Goal: Navigation & Orientation: Find specific page/section

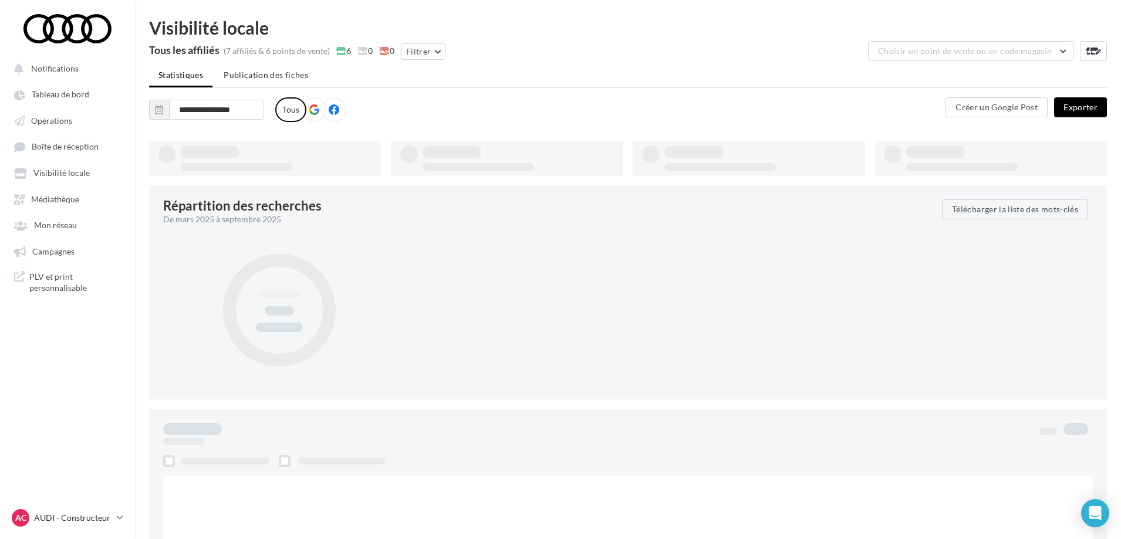
type input "**********"
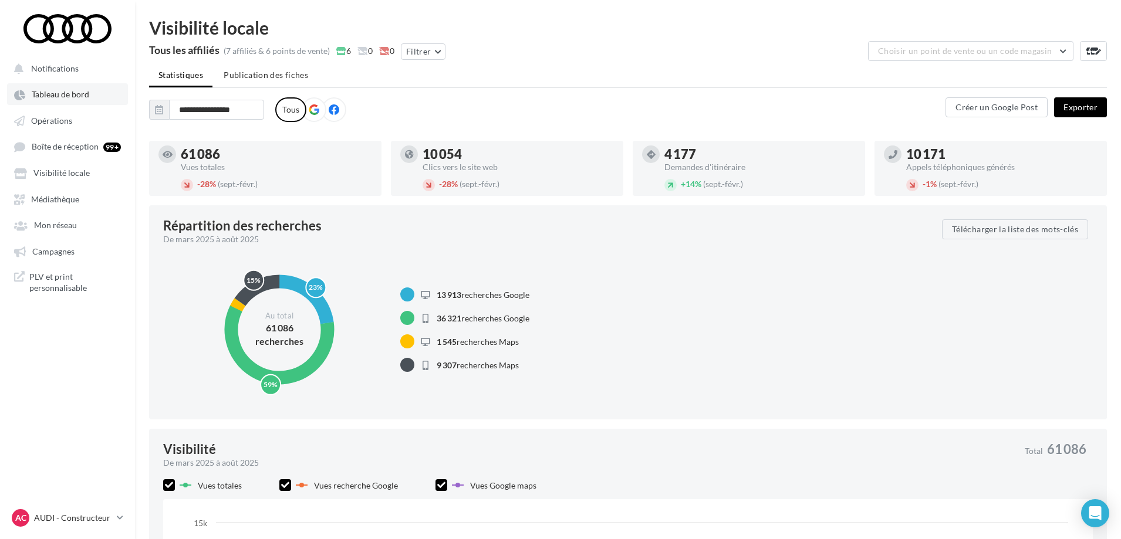
click at [72, 97] on span "Tableau de bord" at bounding box center [61, 95] width 58 height 10
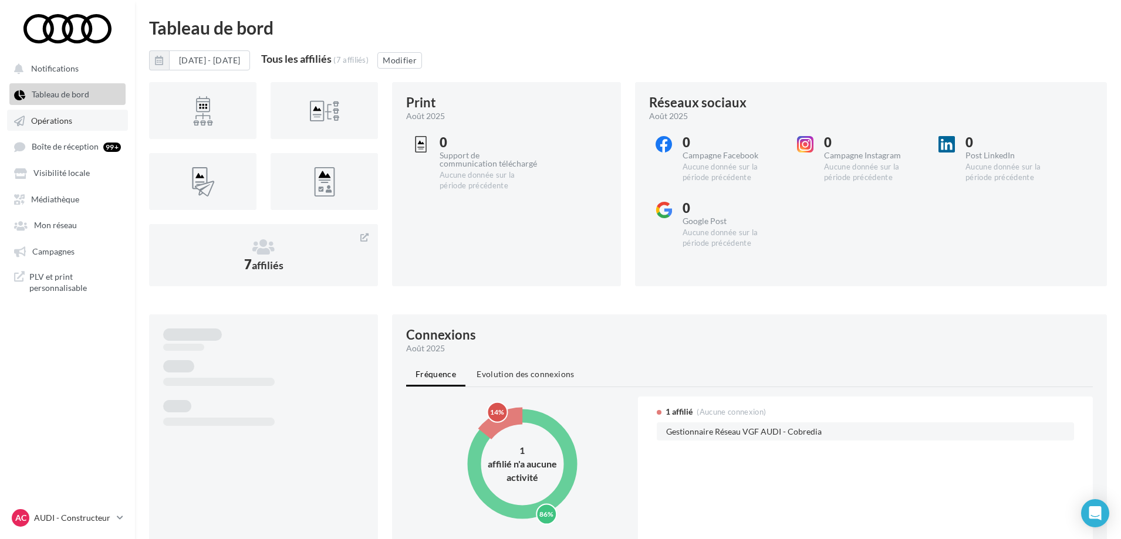
click at [63, 118] on span "Opérations" at bounding box center [51, 121] width 41 height 10
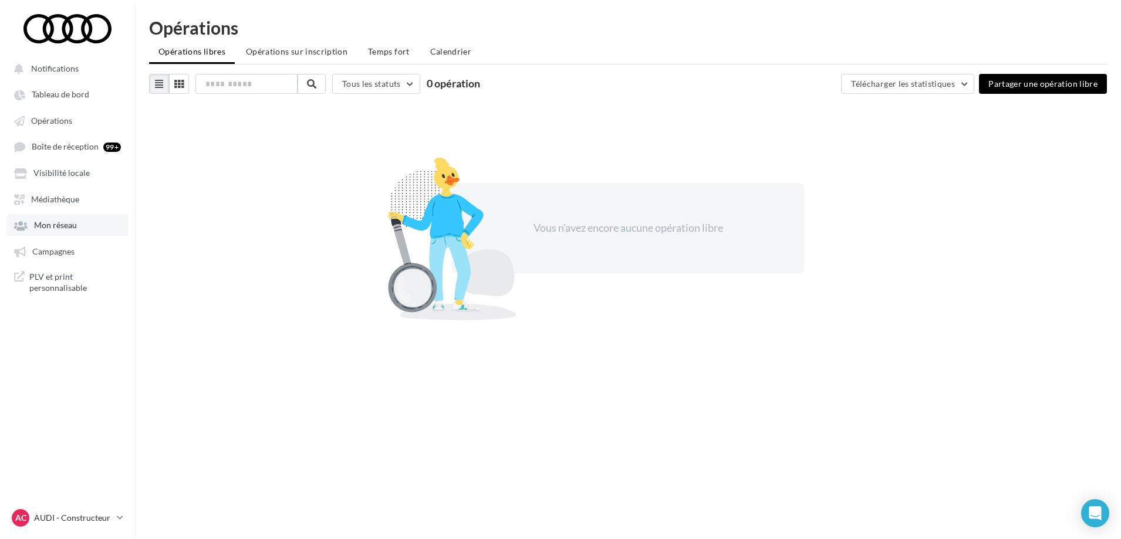
click at [55, 226] on span "Mon réseau" at bounding box center [55, 226] width 43 height 10
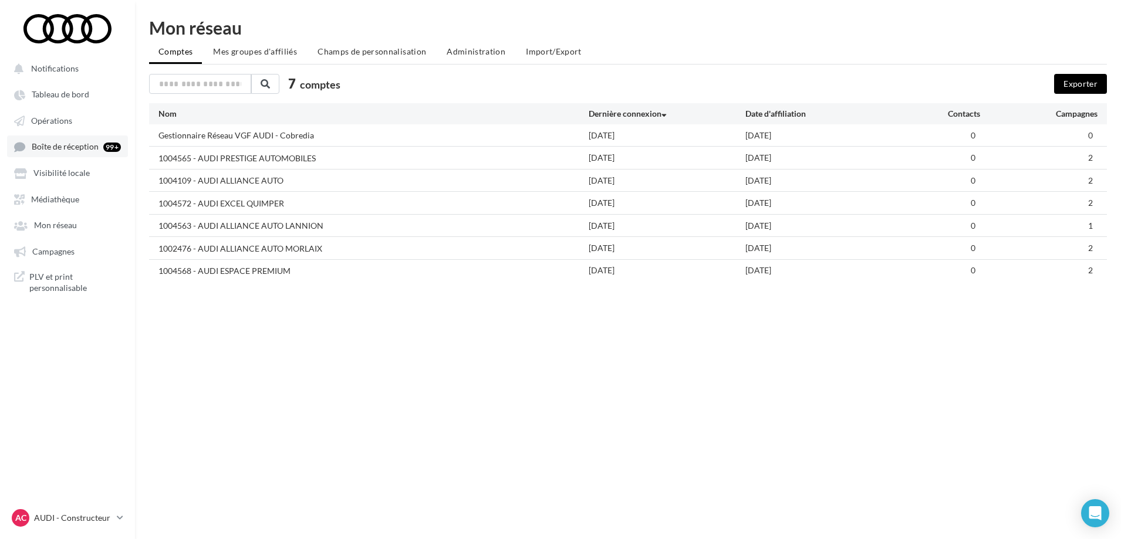
click at [59, 140] on link "Boîte de réception 99+" at bounding box center [67, 147] width 121 height 22
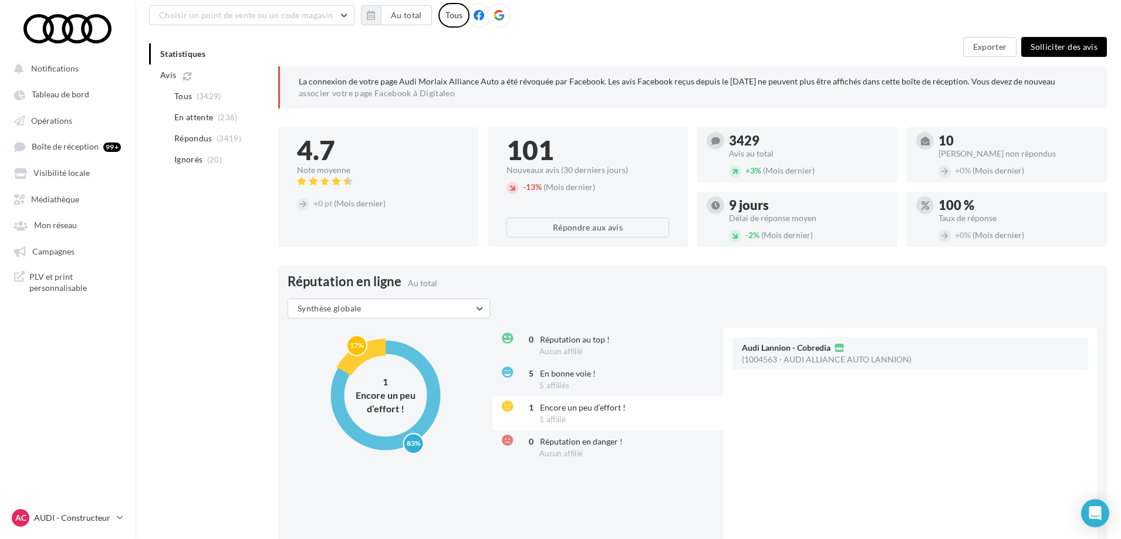
scroll to position [97, 0]
click at [553, 373] on span "En bonne voie !" at bounding box center [568, 373] width 56 height 10
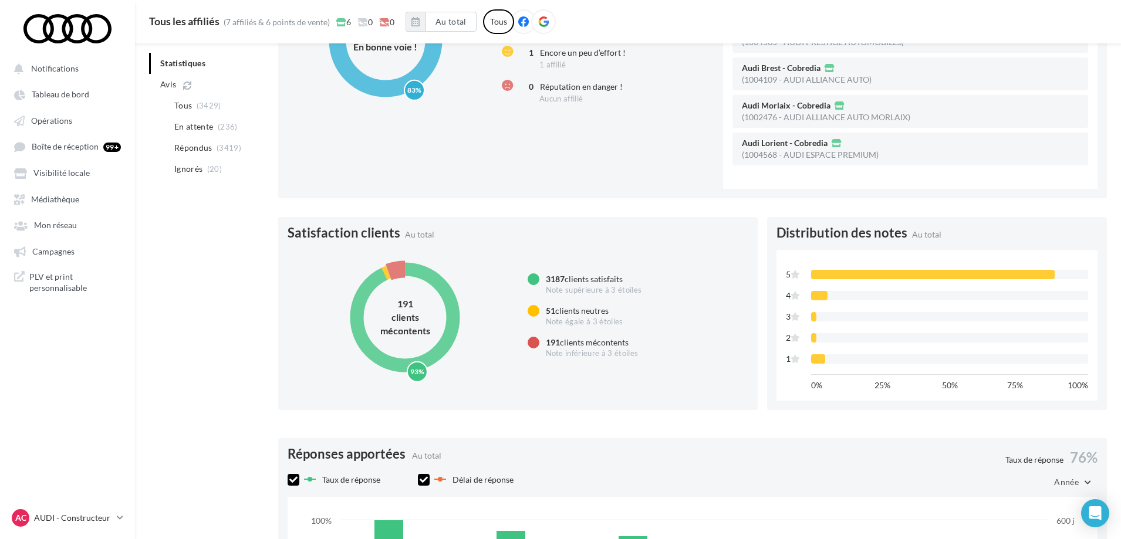
scroll to position [453, 0]
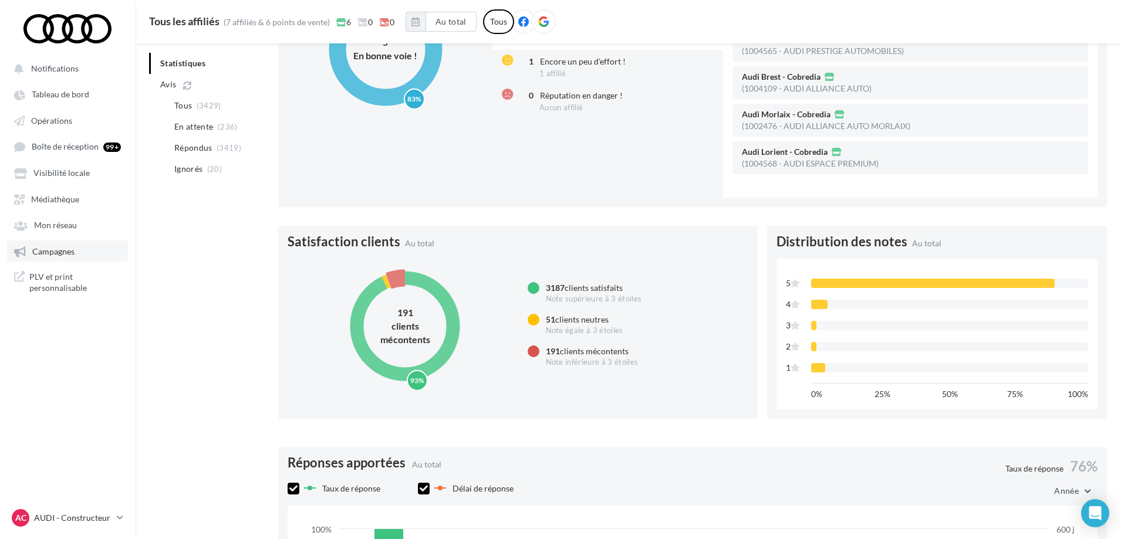
click at [82, 246] on link "Campagnes" at bounding box center [67, 251] width 121 height 21
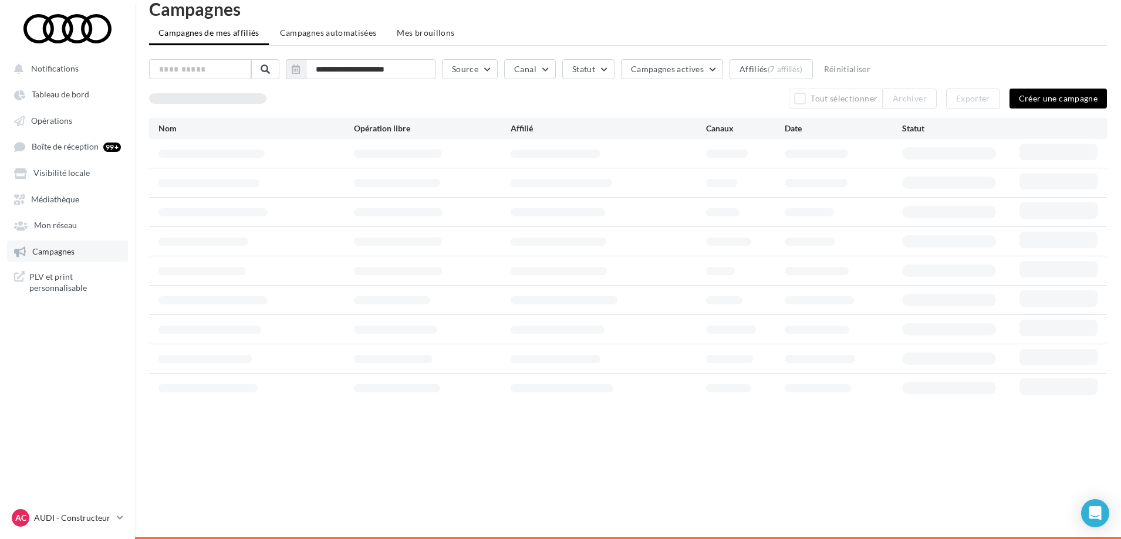
scroll to position [19, 0]
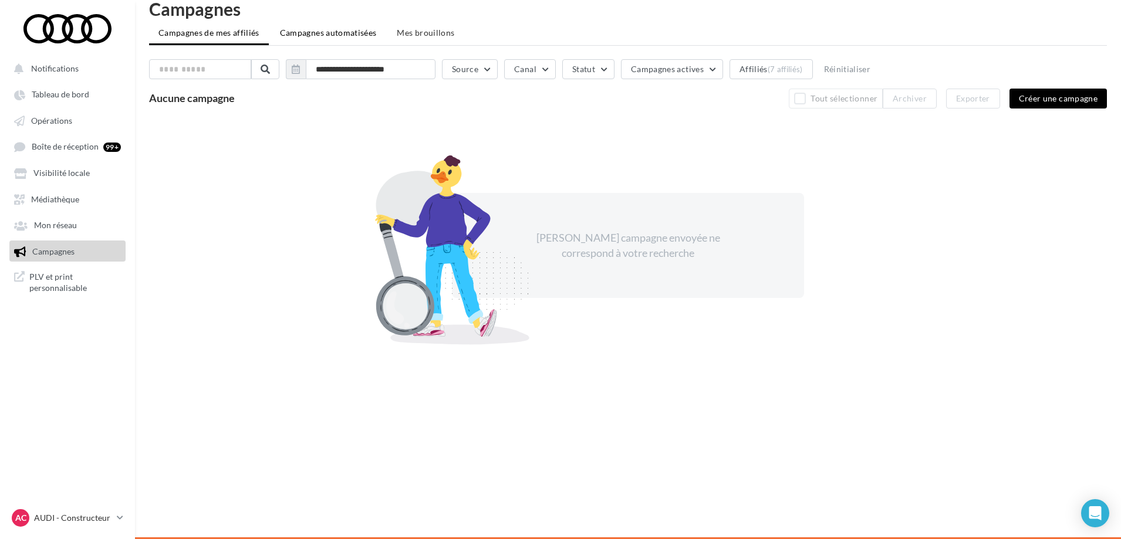
click at [367, 27] on li "Campagnes automatisées" at bounding box center [329, 32] width 116 height 21
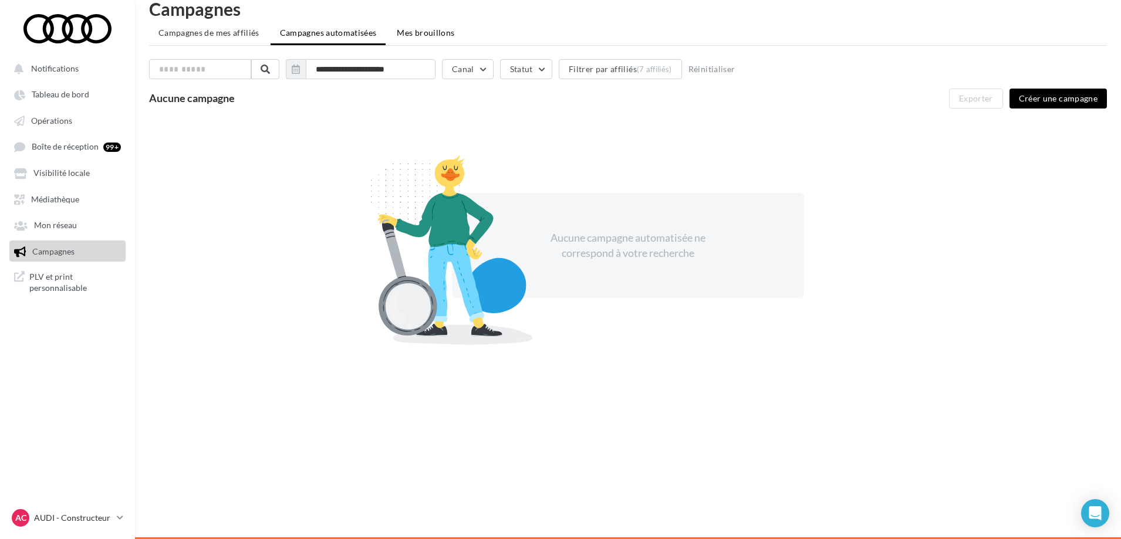
click at [408, 27] on li "Mes brouillons" at bounding box center [425, 32] width 76 height 21
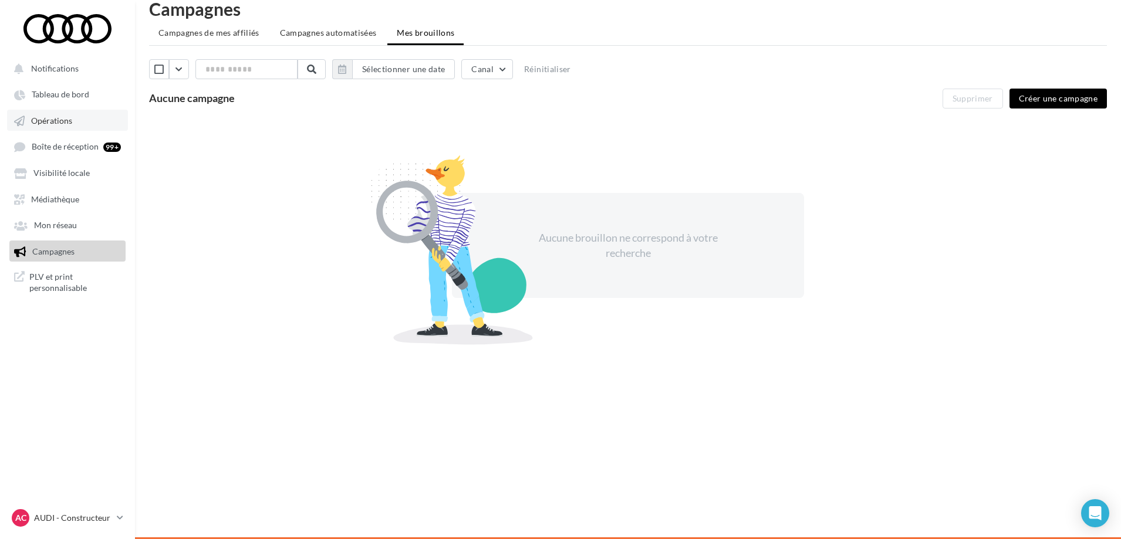
click at [62, 124] on span "Opérations" at bounding box center [51, 121] width 41 height 10
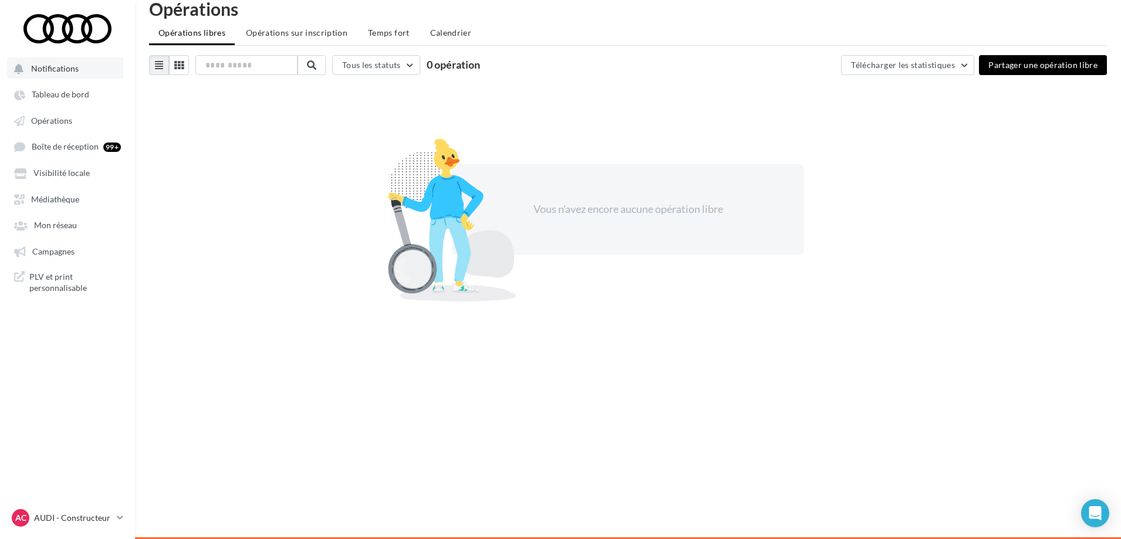
click at [92, 70] on button "Notifications" at bounding box center [65, 68] width 116 height 21
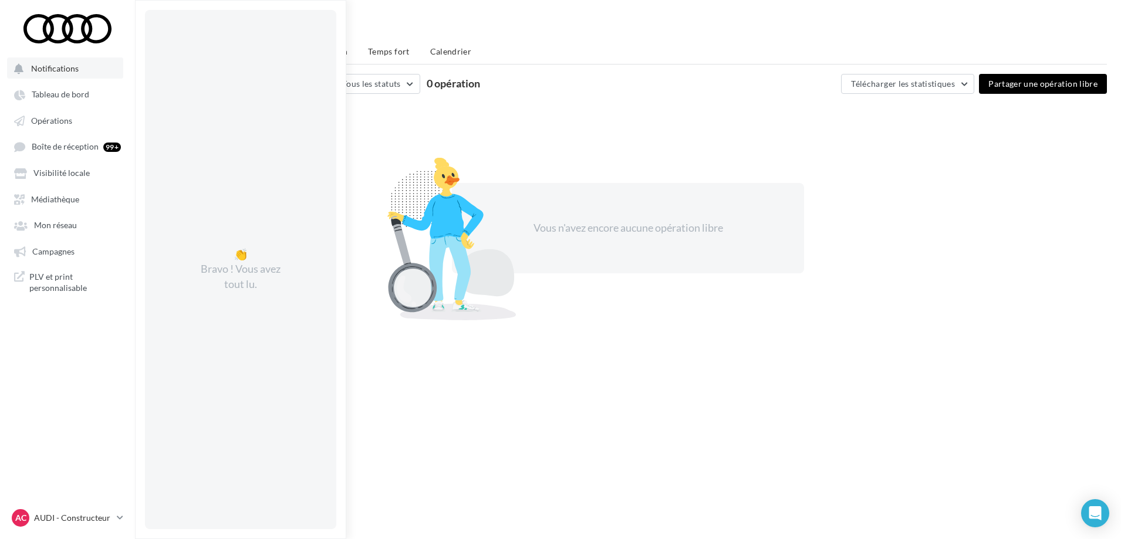
scroll to position [19, 0]
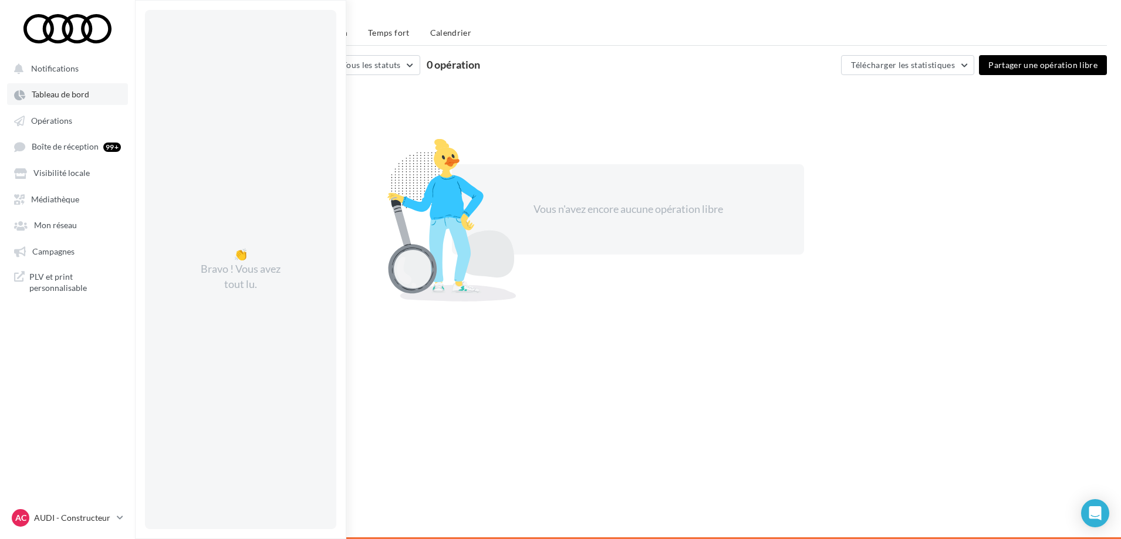
click at [76, 97] on span "Tableau de bord" at bounding box center [61, 95] width 58 height 10
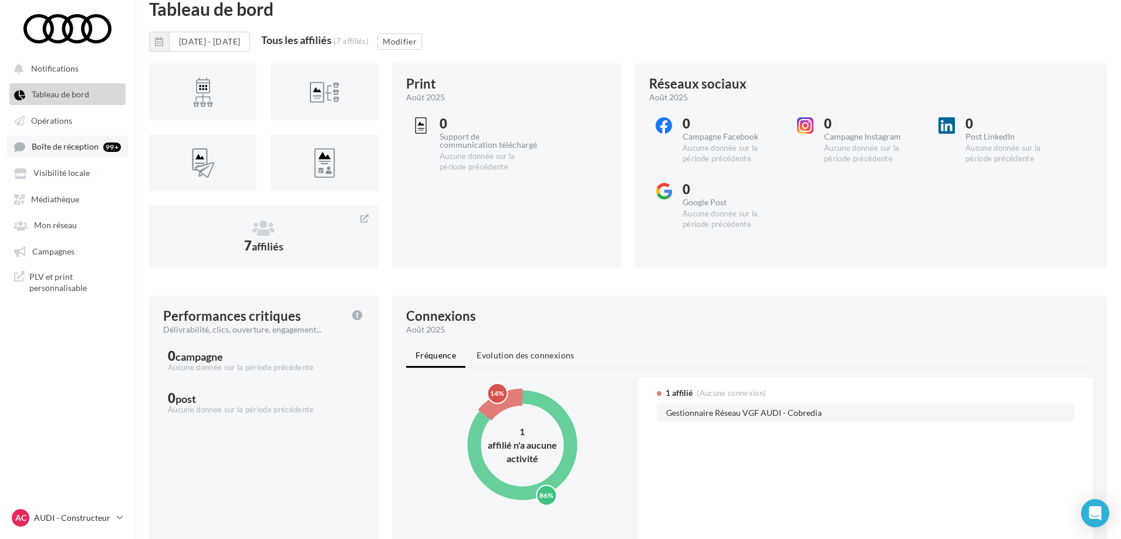
click at [52, 144] on span "Boîte de réception" at bounding box center [65, 147] width 67 height 10
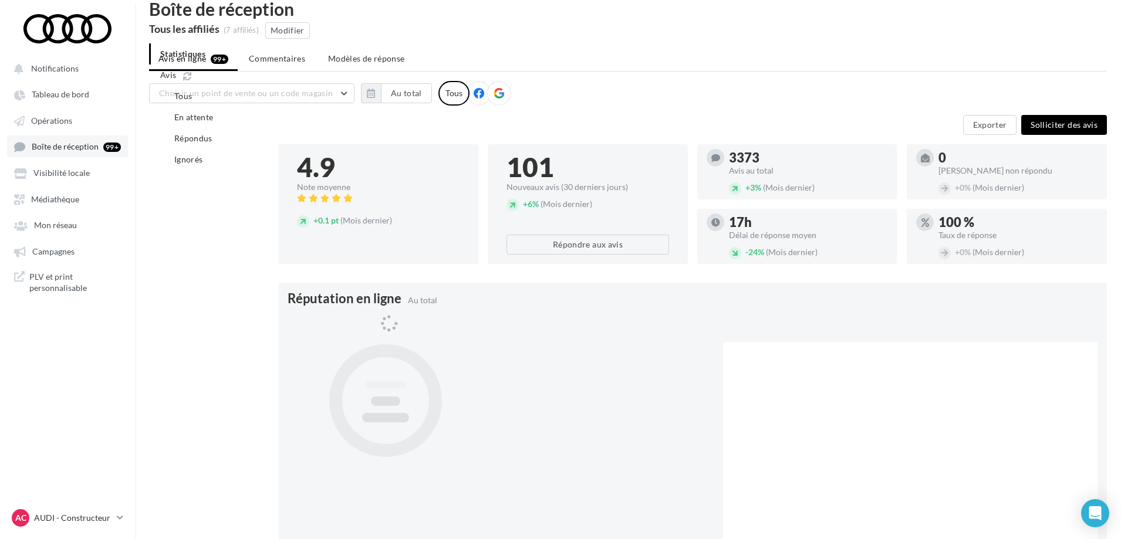
scroll to position [100, 0]
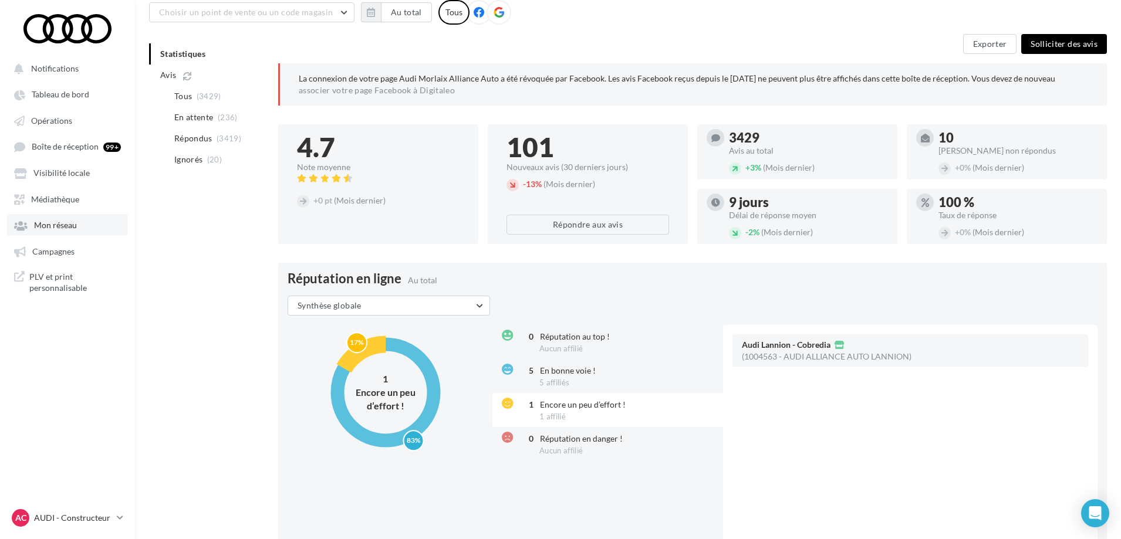
click at [60, 228] on span "Mon réseau" at bounding box center [55, 226] width 43 height 10
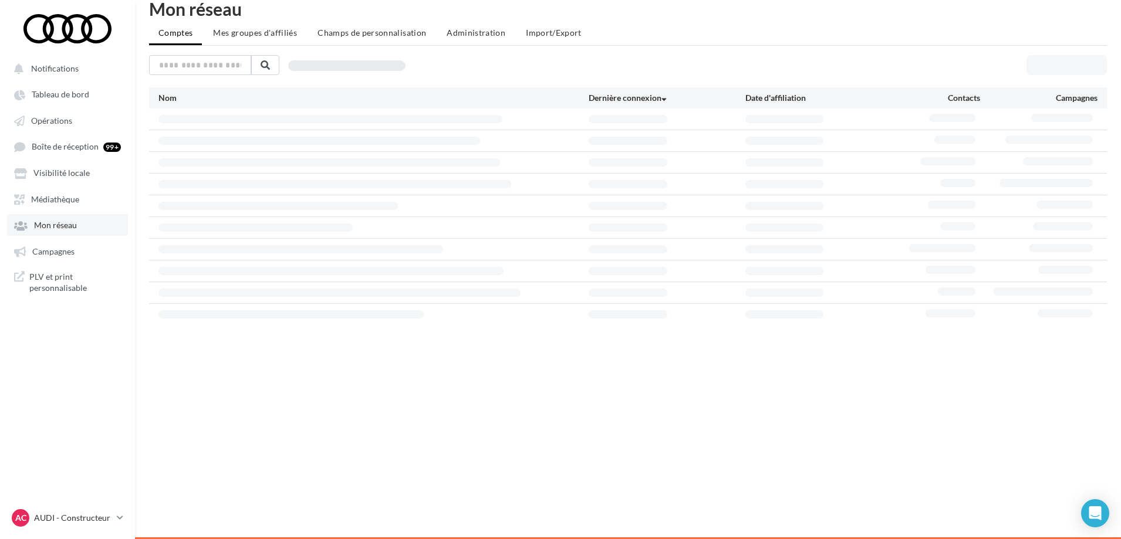
scroll to position [19, 0]
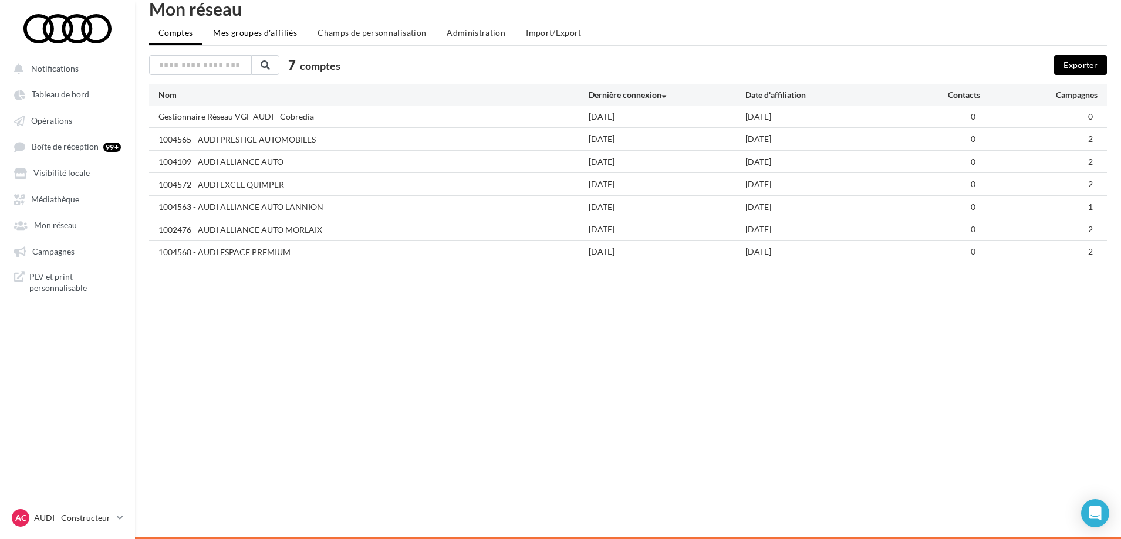
click at [278, 34] on span "Mes groupes d'affiliés" at bounding box center [255, 33] width 84 height 10
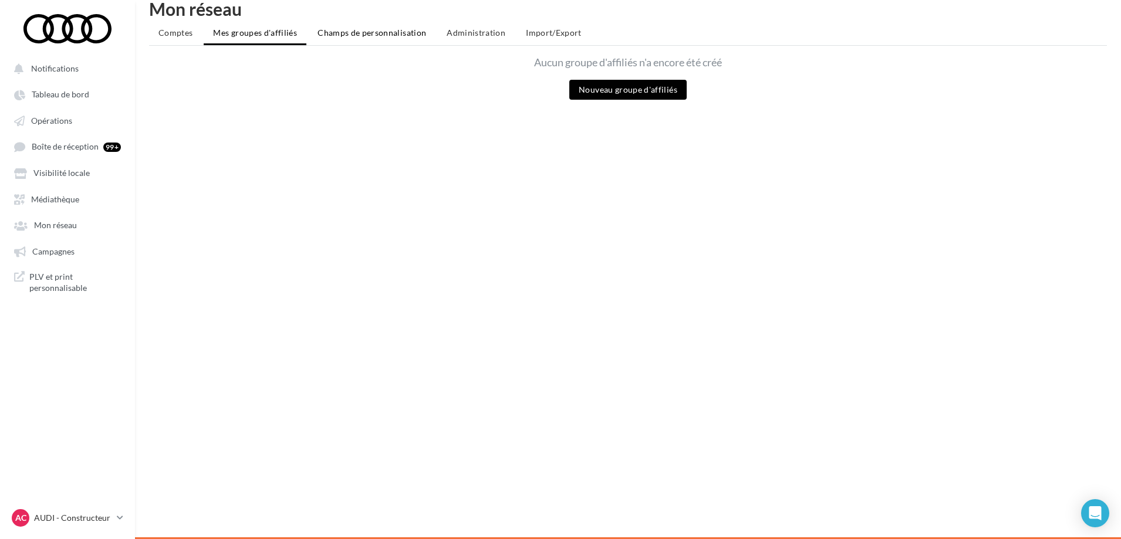
click at [393, 34] on span "Champs de personnalisation" at bounding box center [372, 33] width 109 height 10
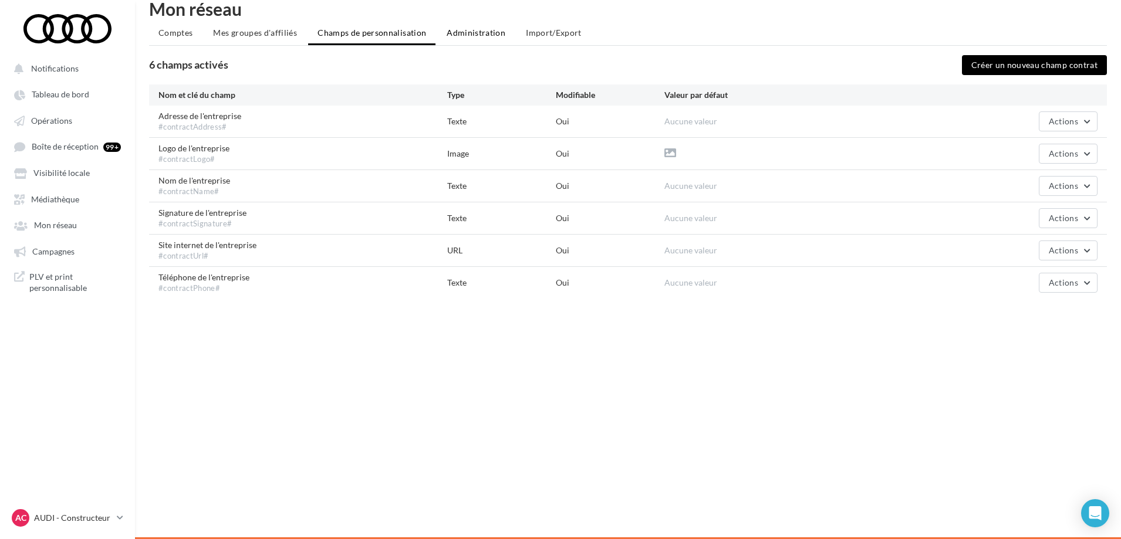
click at [456, 41] on li "Administration" at bounding box center [475, 32] width 77 height 21
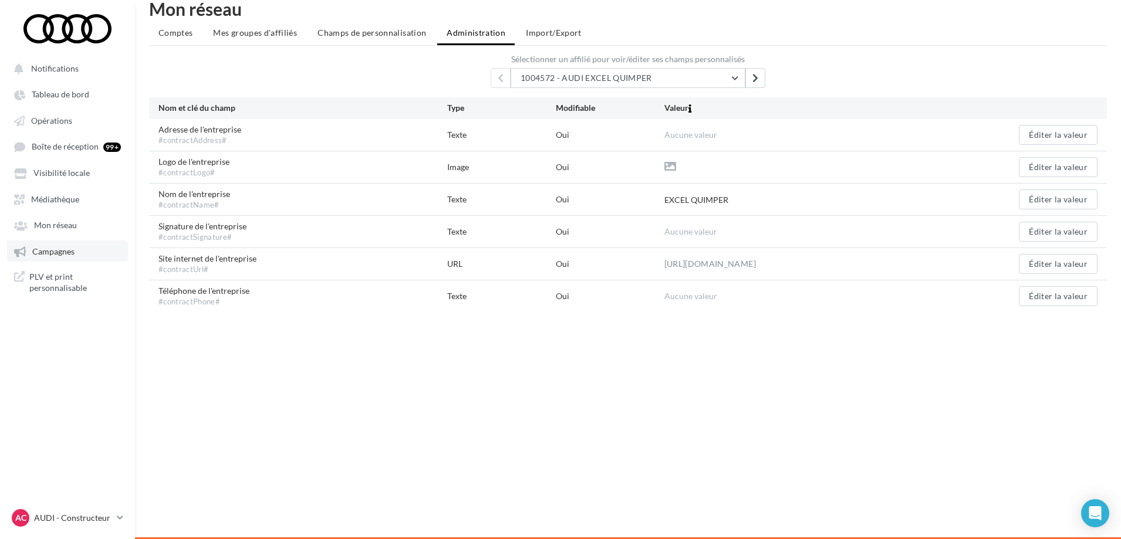
click at [41, 252] on span "Campagnes" at bounding box center [53, 252] width 42 height 10
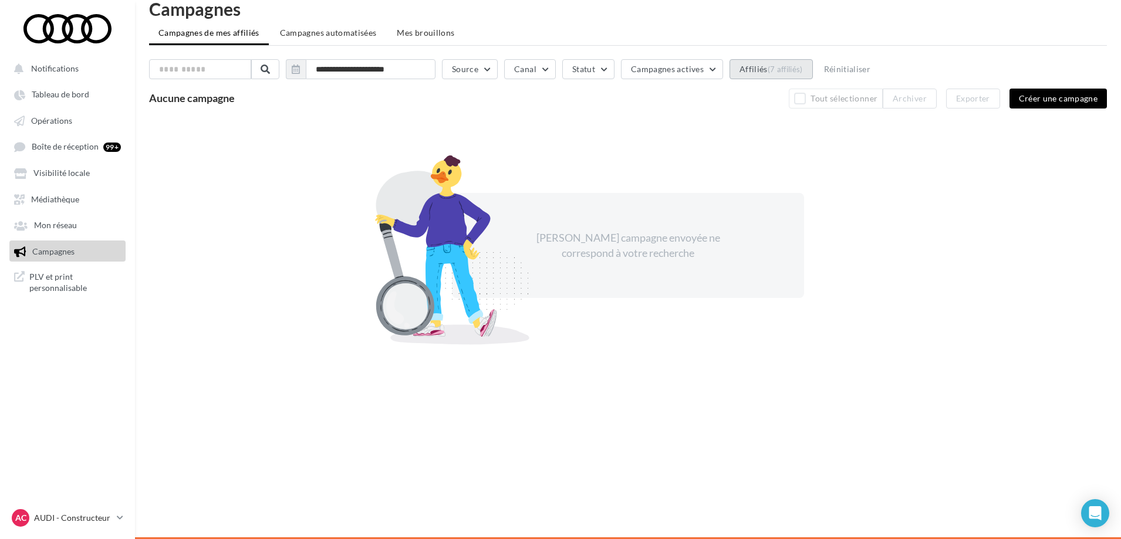
click at [788, 64] on button "Affiliés (7 affiliés)" at bounding box center [771, 69] width 83 height 20
click at [567, 122] on div "**********" at bounding box center [628, 216] width 958 height 314
click at [95, 525] on div "AC AUDI - Constructeur gestaudicobredia" at bounding box center [62, 519] width 100 height 18
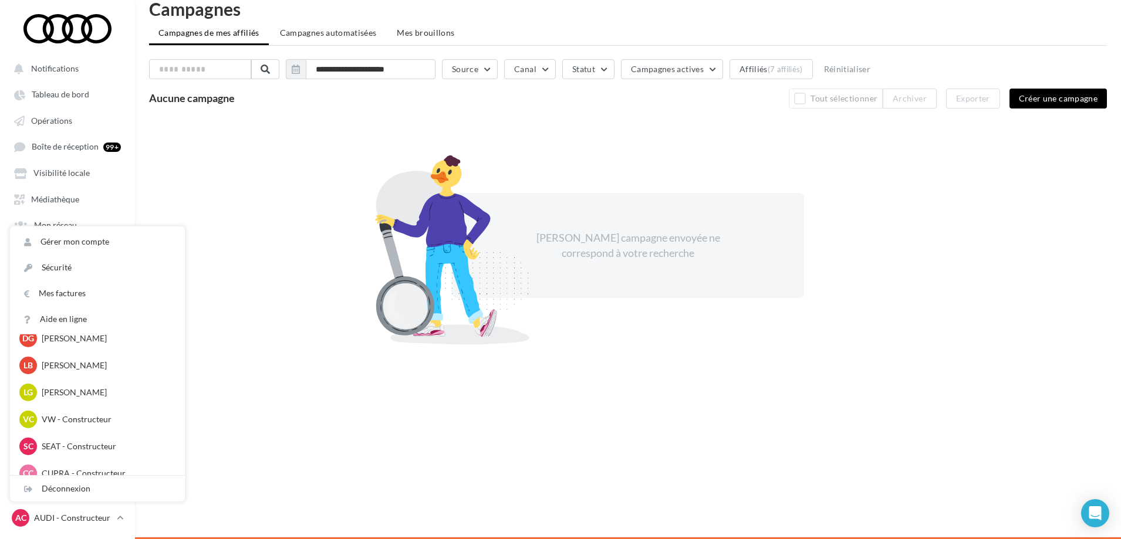
scroll to position [487, 0]
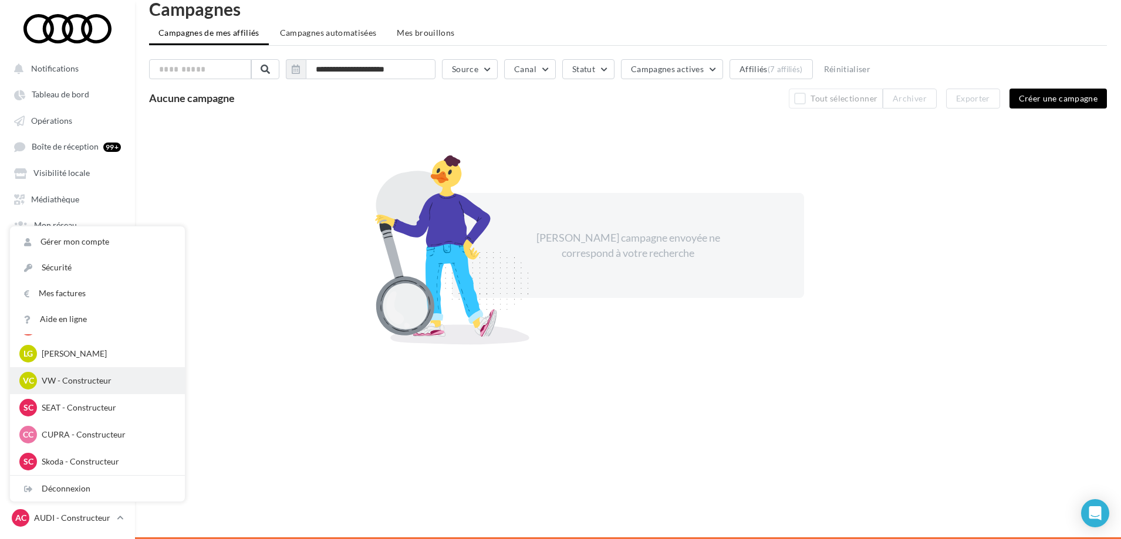
click at [67, 372] on div "VC VW - Constructeur gestvwcobredia" at bounding box center [97, 381] width 156 height 18
